Goal: Task Accomplishment & Management: Use online tool/utility

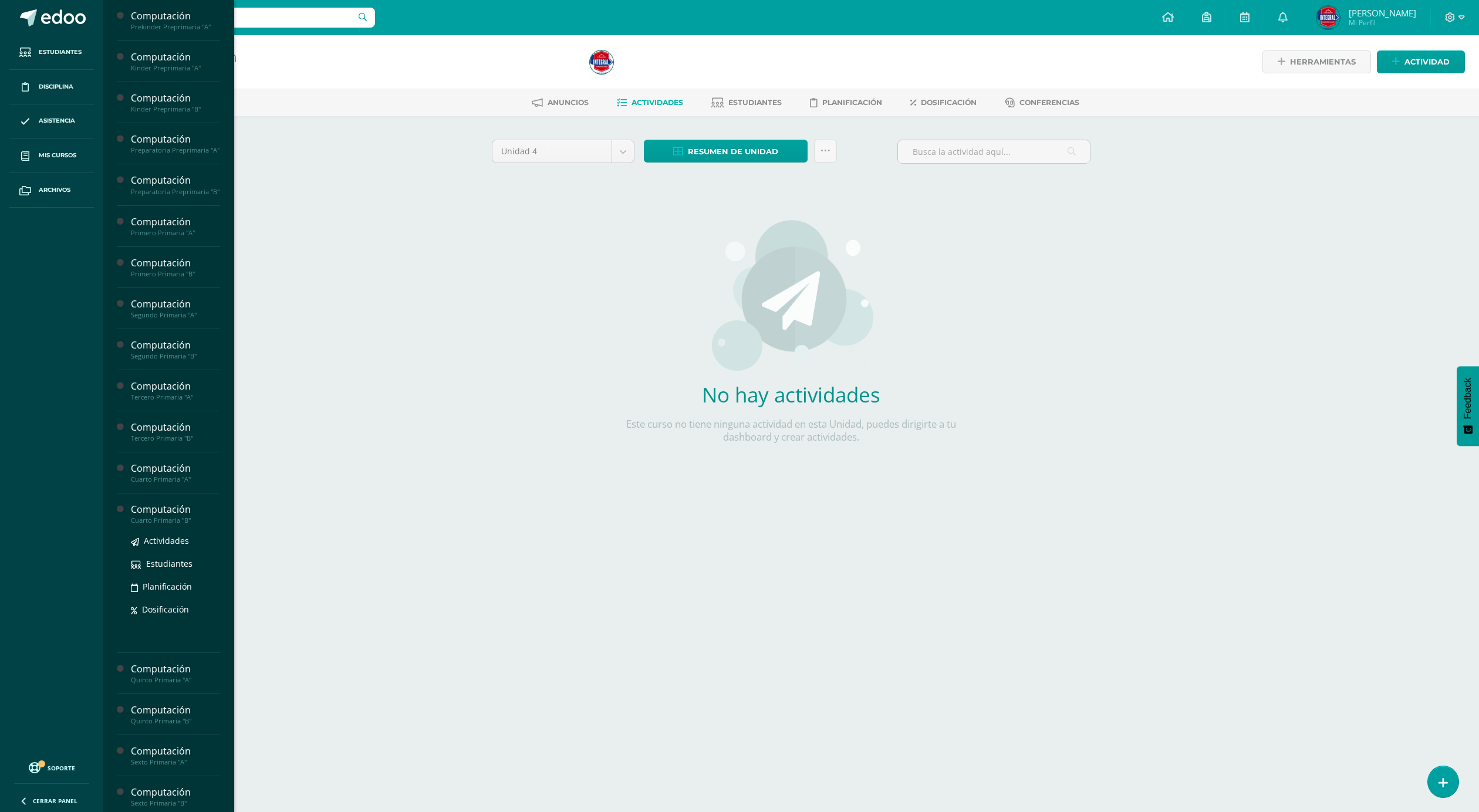
click at [155, 516] on div "Computación" at bounding box center [175, 510] width 89 height 13
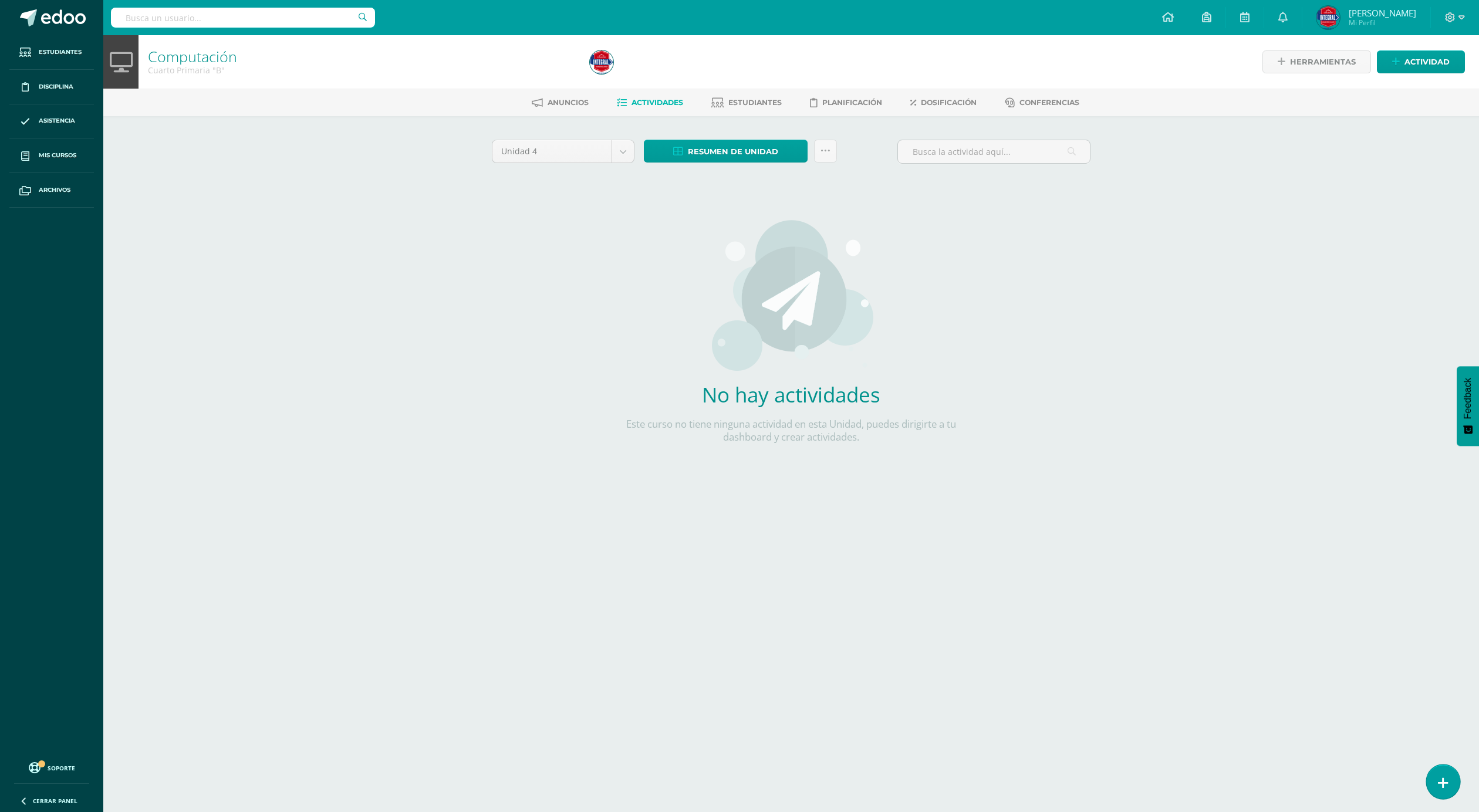
click at [1441, 777] on icon at bounding box center [1443, 783] width 10 height 13
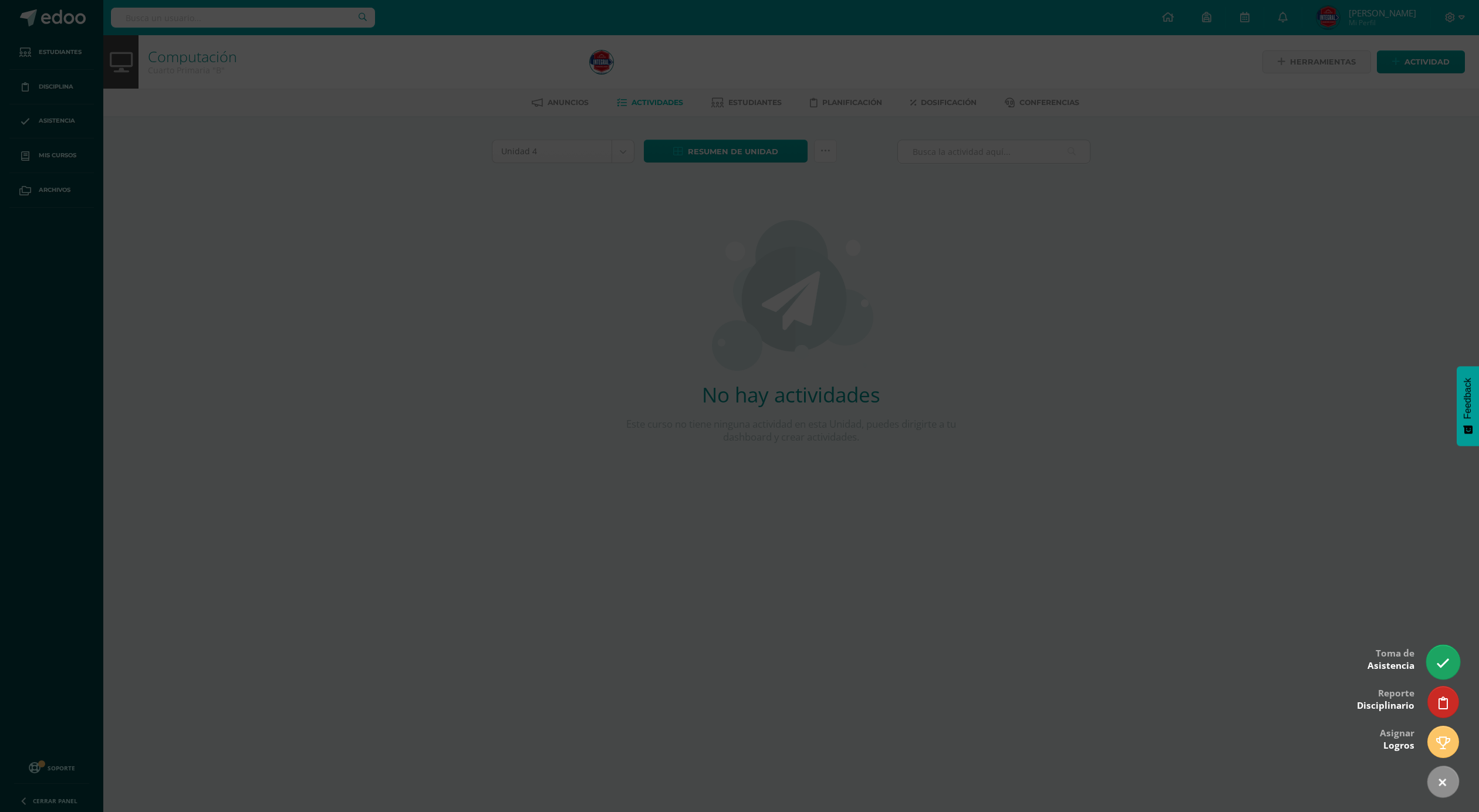
click at [1435, 662] on link at bounding box center [1443, 661] width 33 height 34
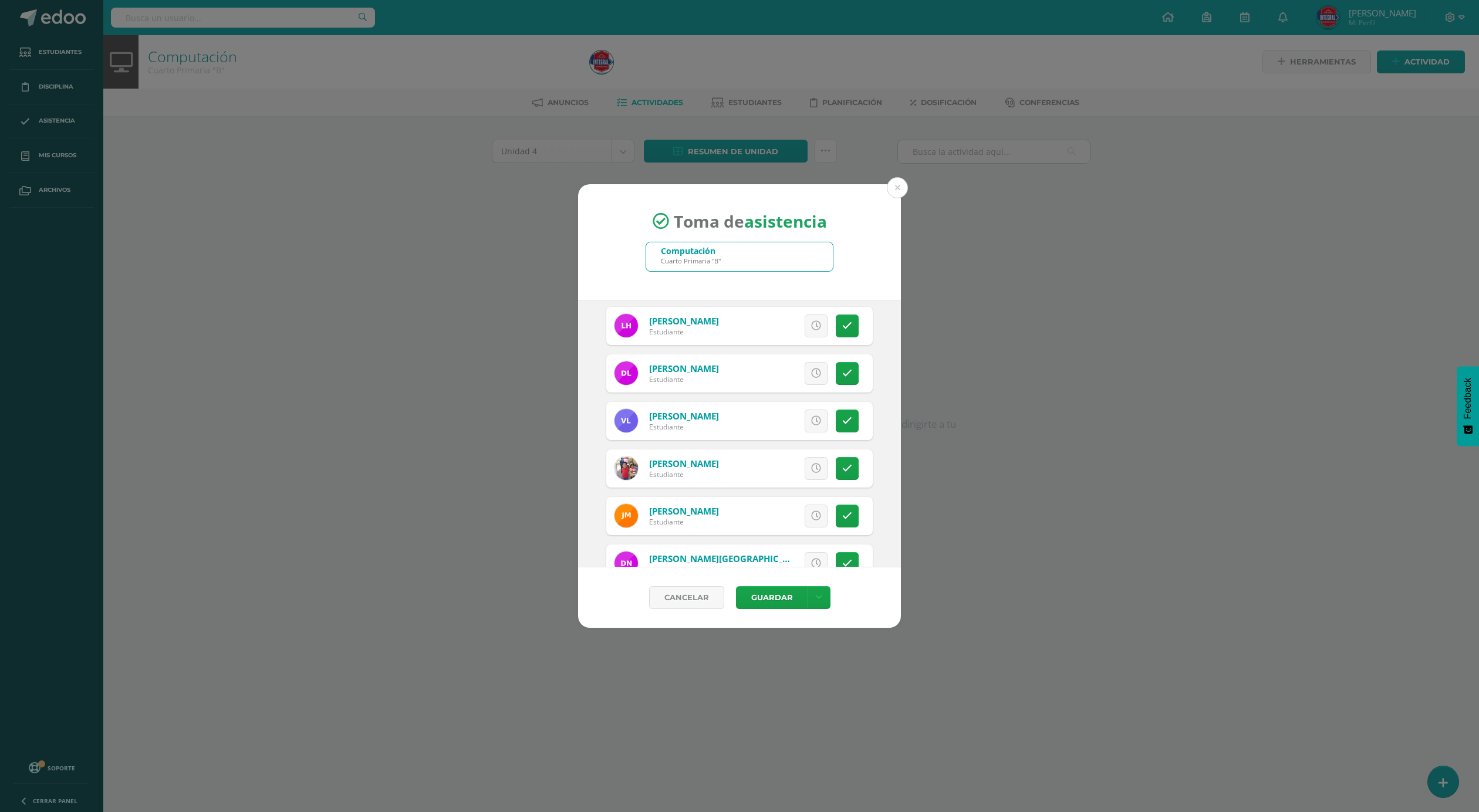
scroll to position [704, 0]
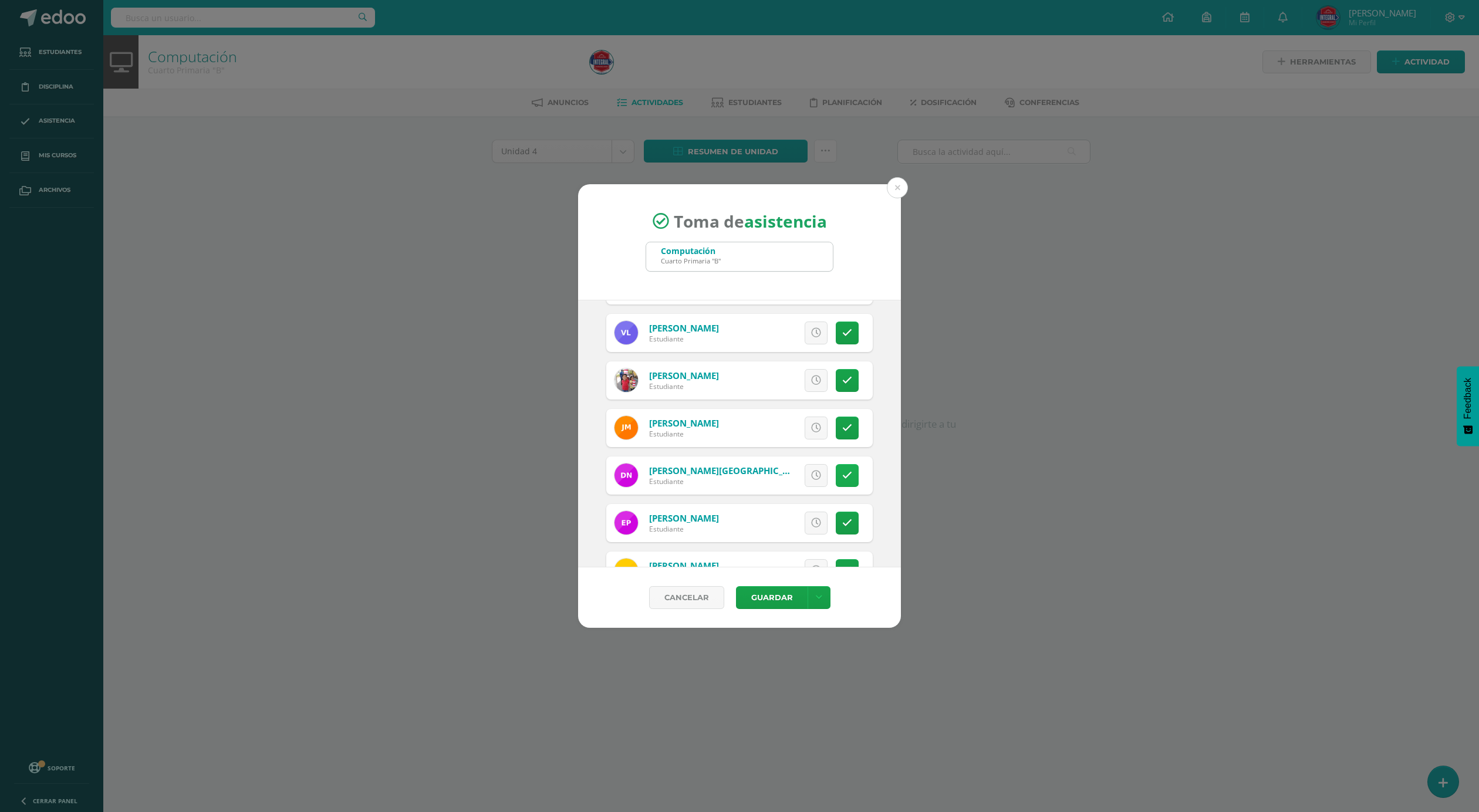
click at [842, 479] on icon at bounding box center [847, 476] width 10 height 10
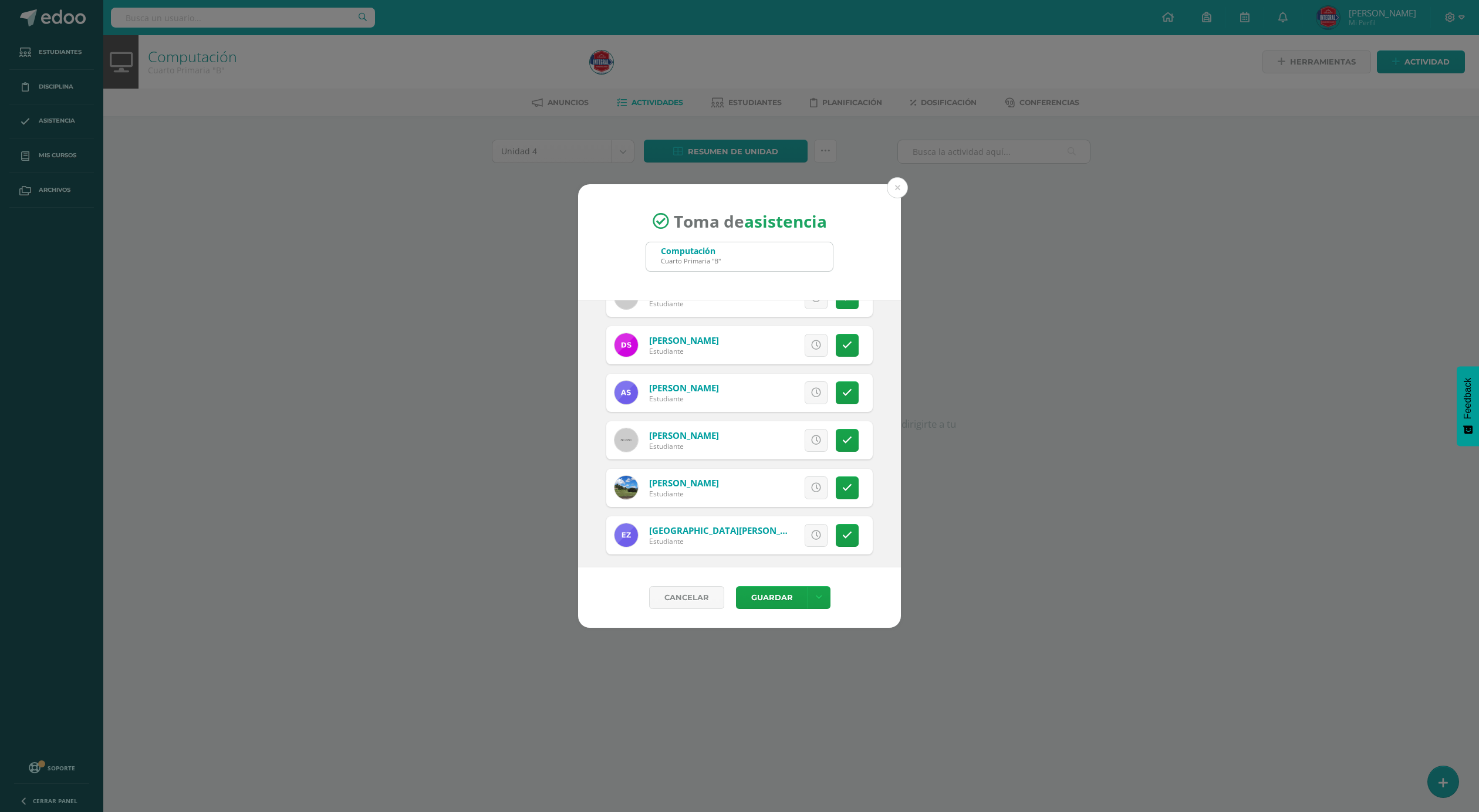
scroll to position [1173, 0]
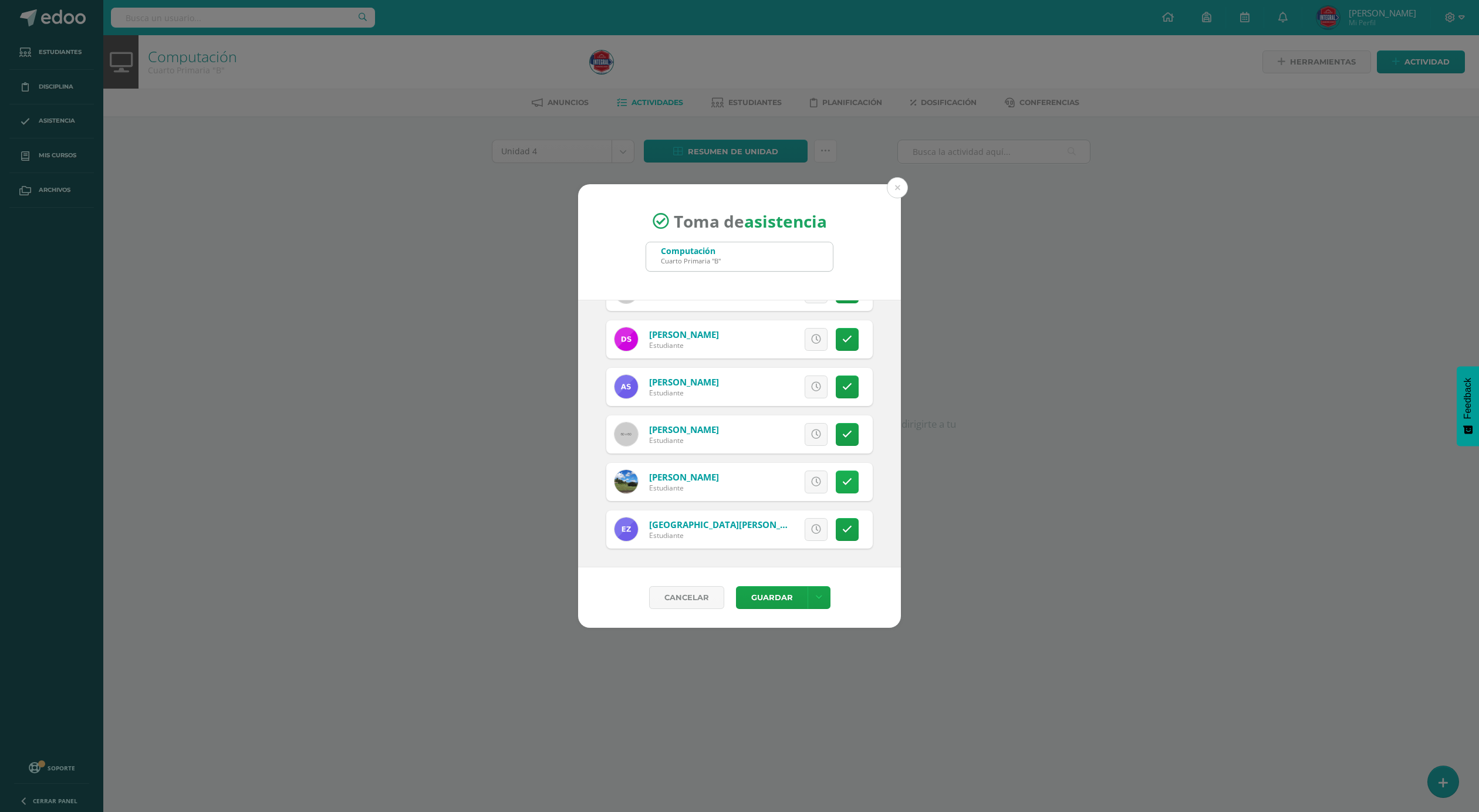
click at [842, 477] on icon at bounding box center [847, 482] width 10 height 10
click at [782, 582] on div "Cancelar Guardar Guardar sin notificar inasistencias" at bounding box center [739, 597] width 323 height 60
click at [772, 600] on button "Guardar" at bounding box center [772, 598] width 72 height 23
